Goal: Information Seeking & Learning: Learn about a topic

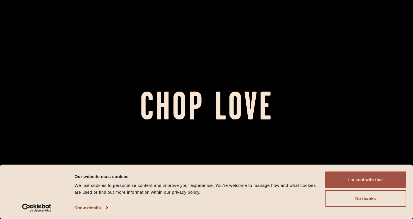
click at [348, 175] on button "I'm cool with that" at bounding box center [365, 179] width 81 height 16
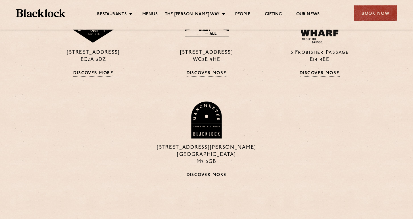
scroll to position [536, 0]
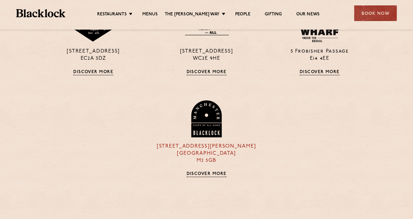
click at [205, 136] on img at bounding box center [206, 118] width 32 height 37
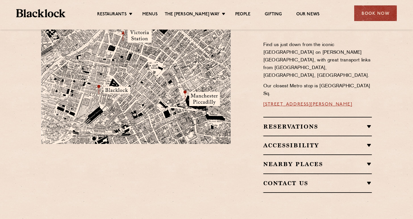
scroll to position [350, 0]
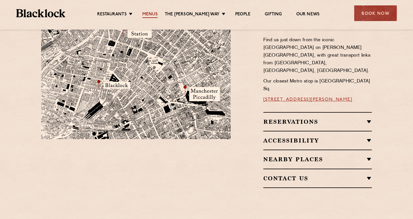
click at [152, 16] on link "Menus" at bounding box center [149, 15] width 15 height 6
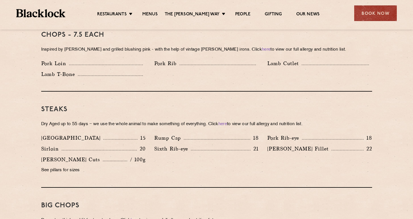
scroll to position [469, 0]
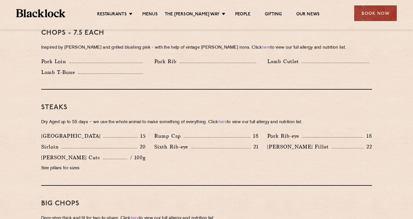
click at [47, 132] on p "Denver" at bounding box center [72, 136] width 62 height 8
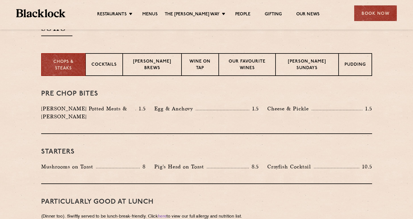
scroll to position [210, 0]
click at [291, 61] on p "[PERSON_NAME] Sundays" at bounding box center [307, 64] width 51 height 13
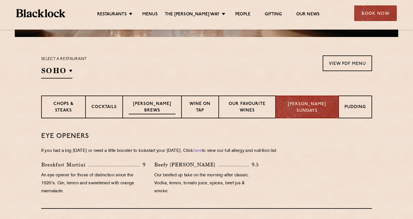
scroll to position [170, 0]
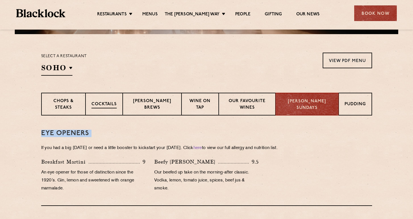
click at [117, 103] on p "Cocktails" at bounding box center [103, 104] width 25 height 7
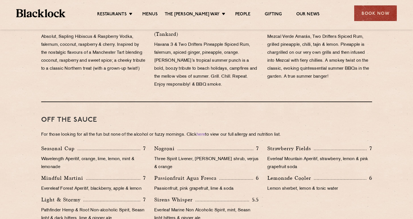
scroll to position [540, 0]
